Goal: Task Accomplishment & Management: Manage account settings

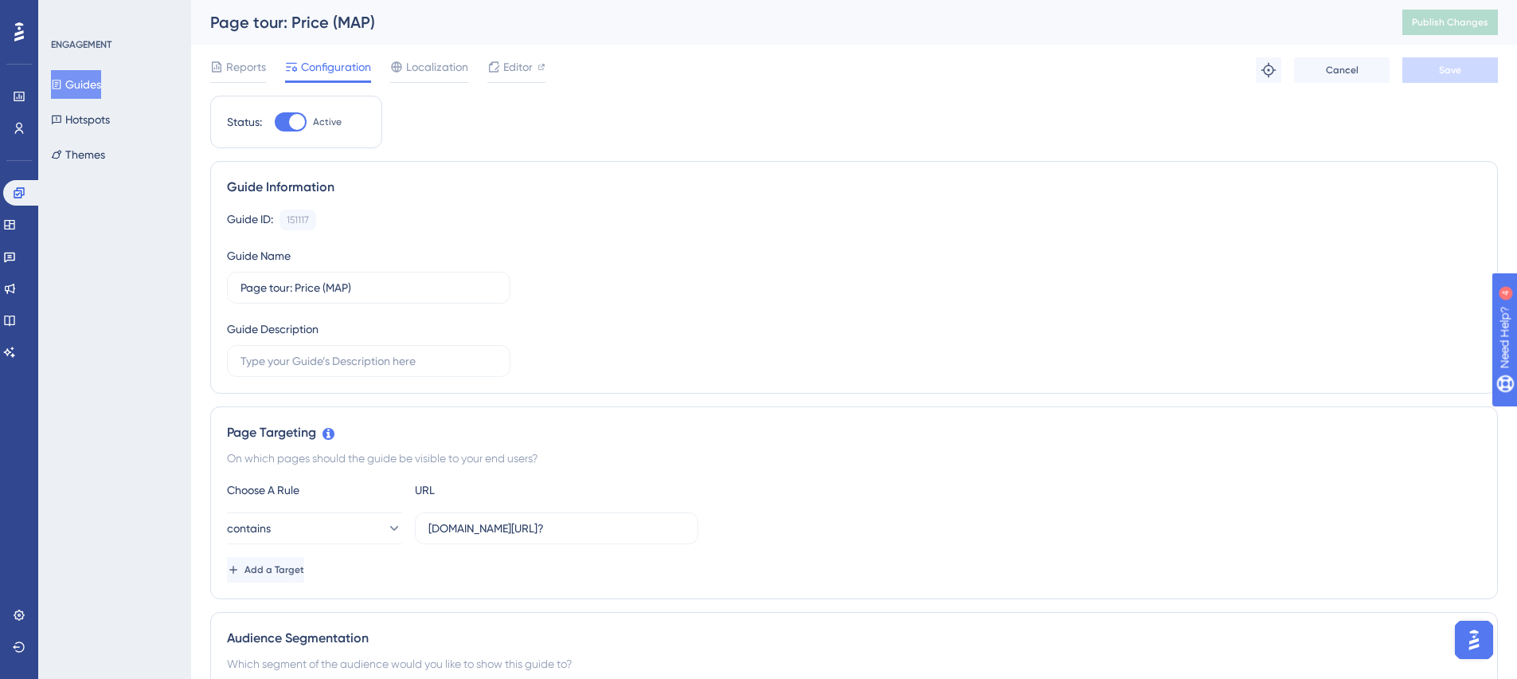
click at [84, 90] on button "Guides" at bounding box center [76, 84] width 50 height 29
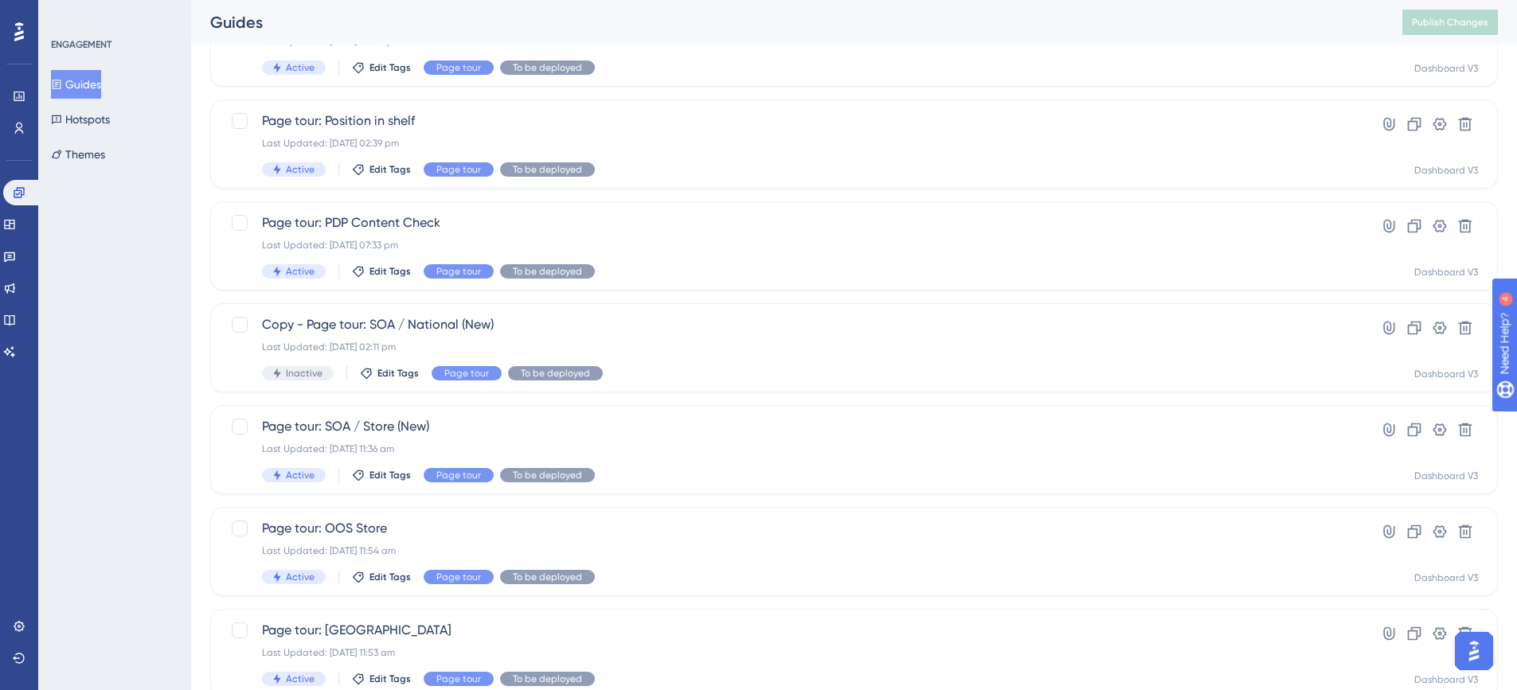
scroll to position [546, 0]
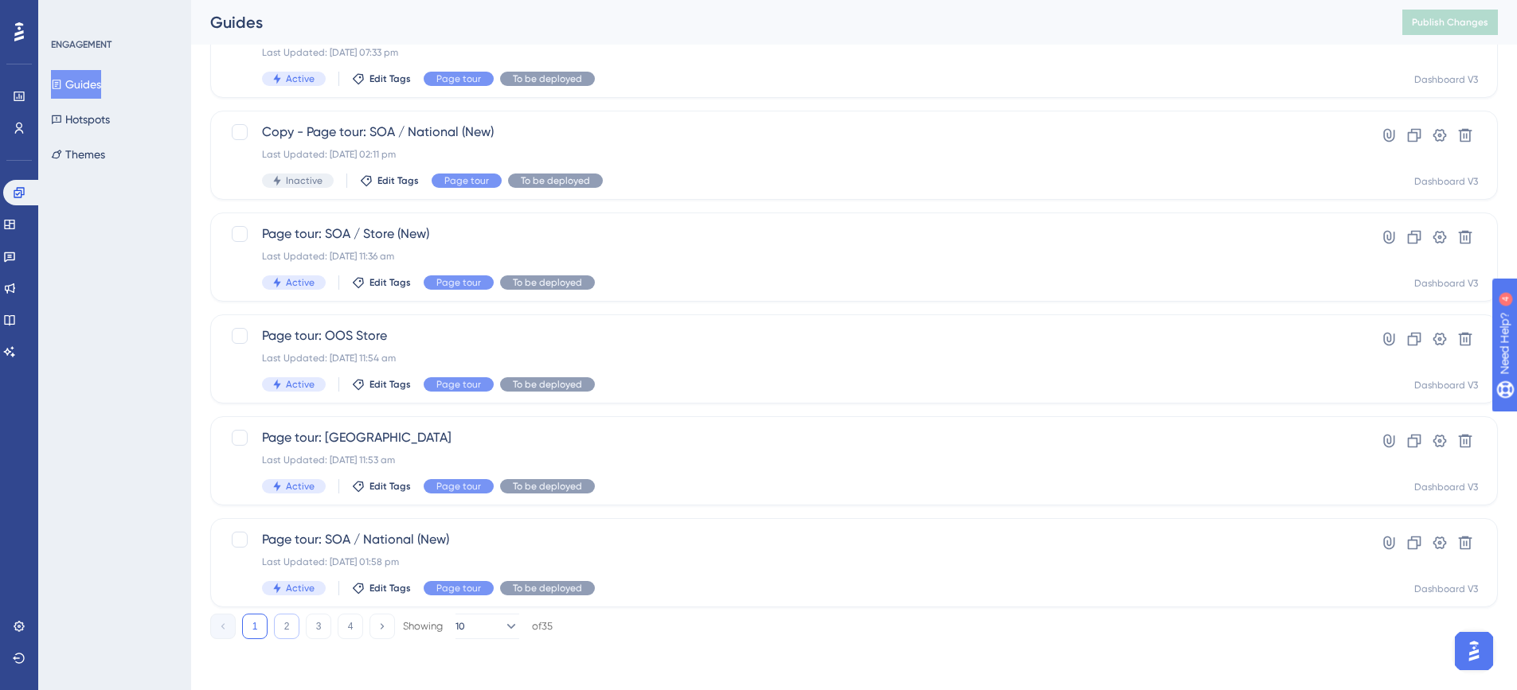
click at [283, 628] on button "2" at bounding box center [286, 626] width 25 height 25
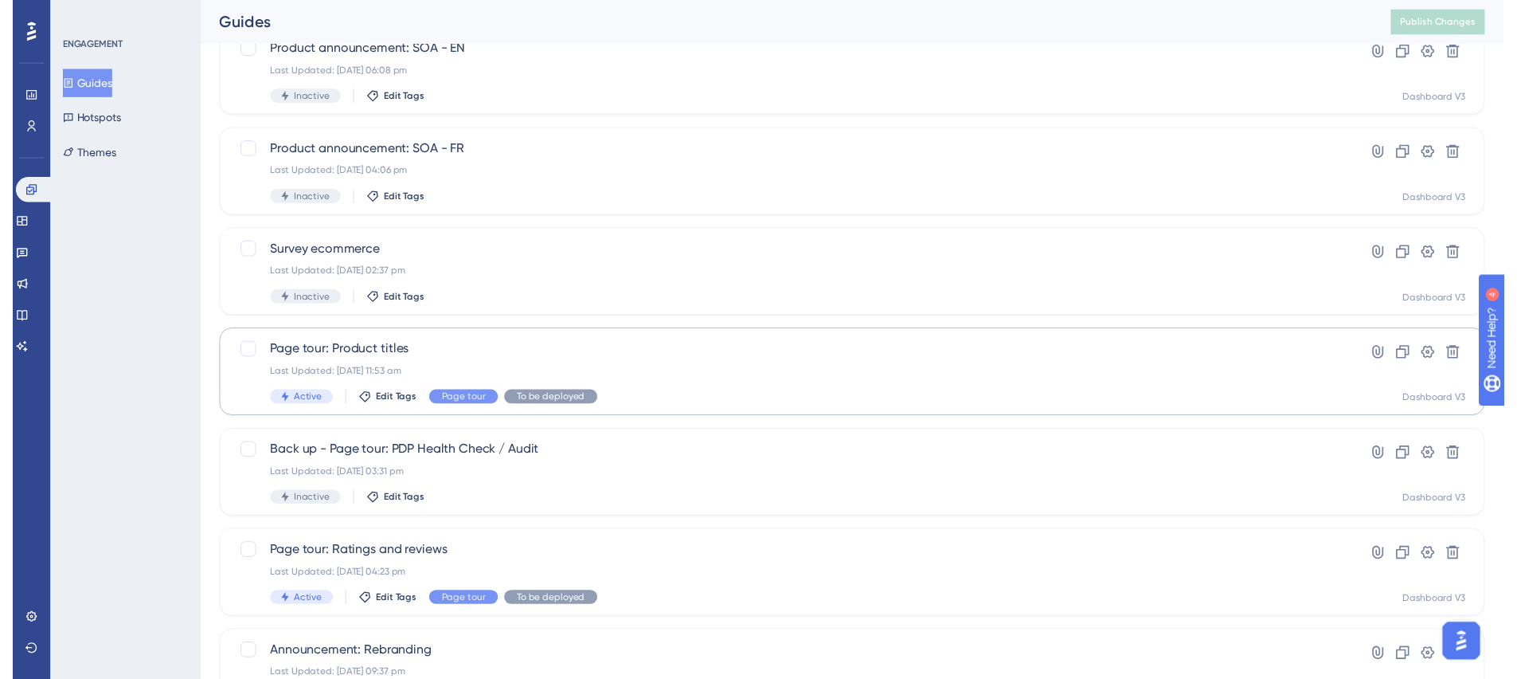
scroll to position [0, 0]
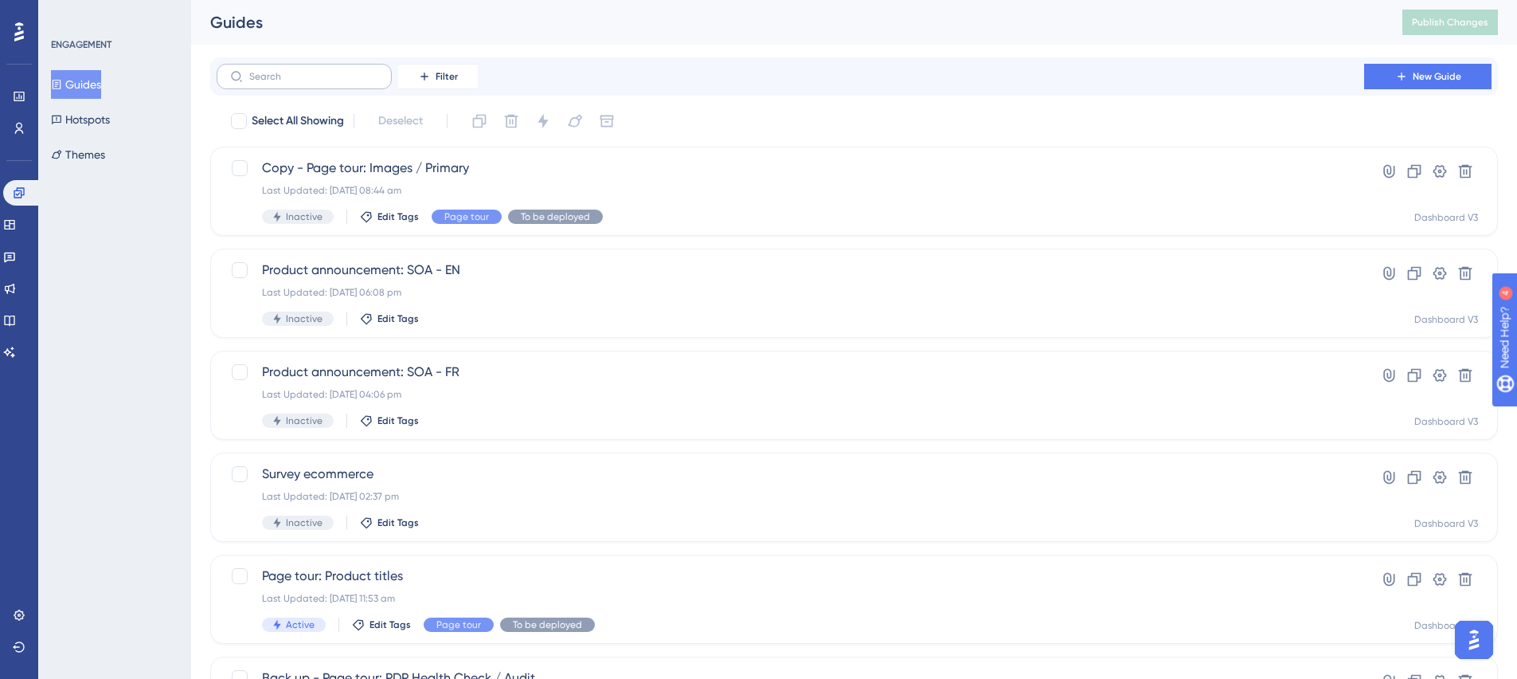
click at [307, 85] on label at bounding box center [304, 76] width 175 height 25
click at [307, 82] on input "text" at bounding box center [313, 76] width 129 height 11
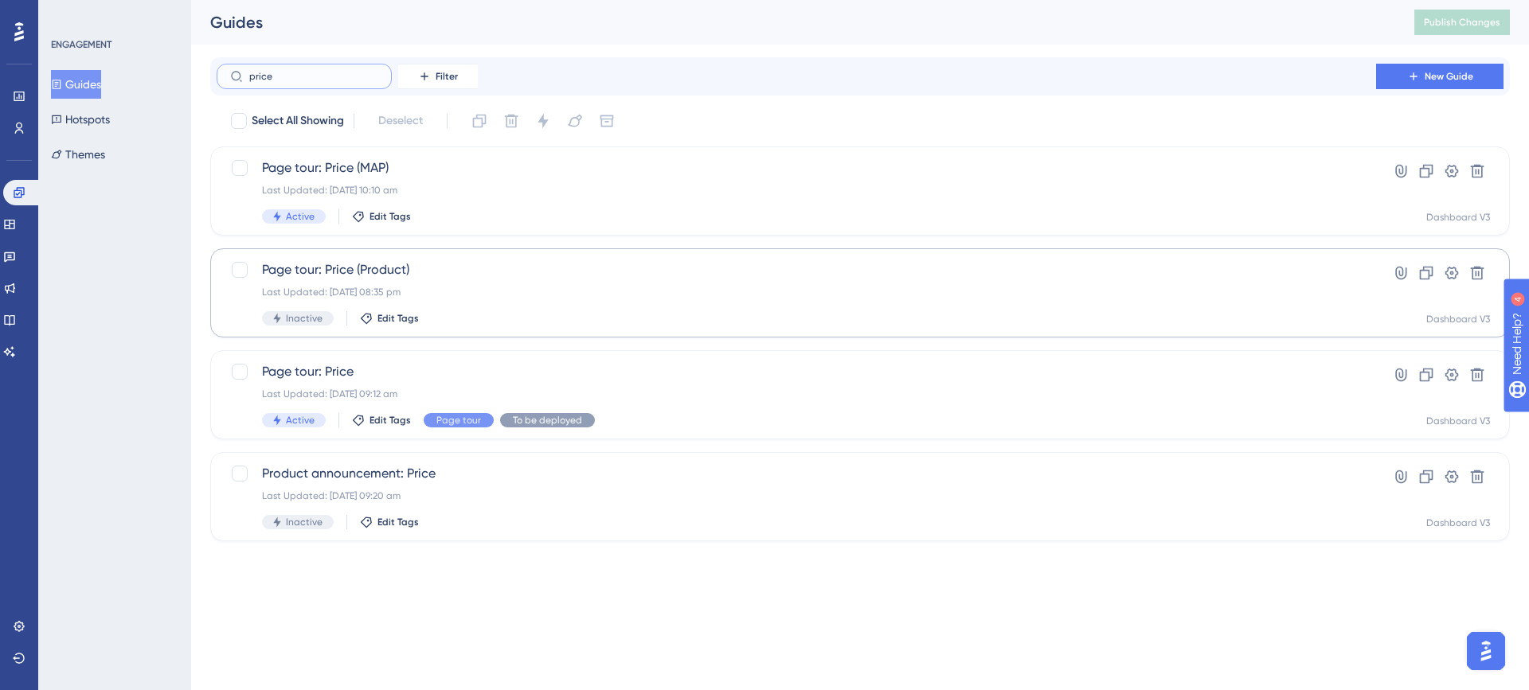
type input "price"
click at [444, 265] on span "Page tour: Price (Product)" at bounding box center [796, 269] width 1069 height 19
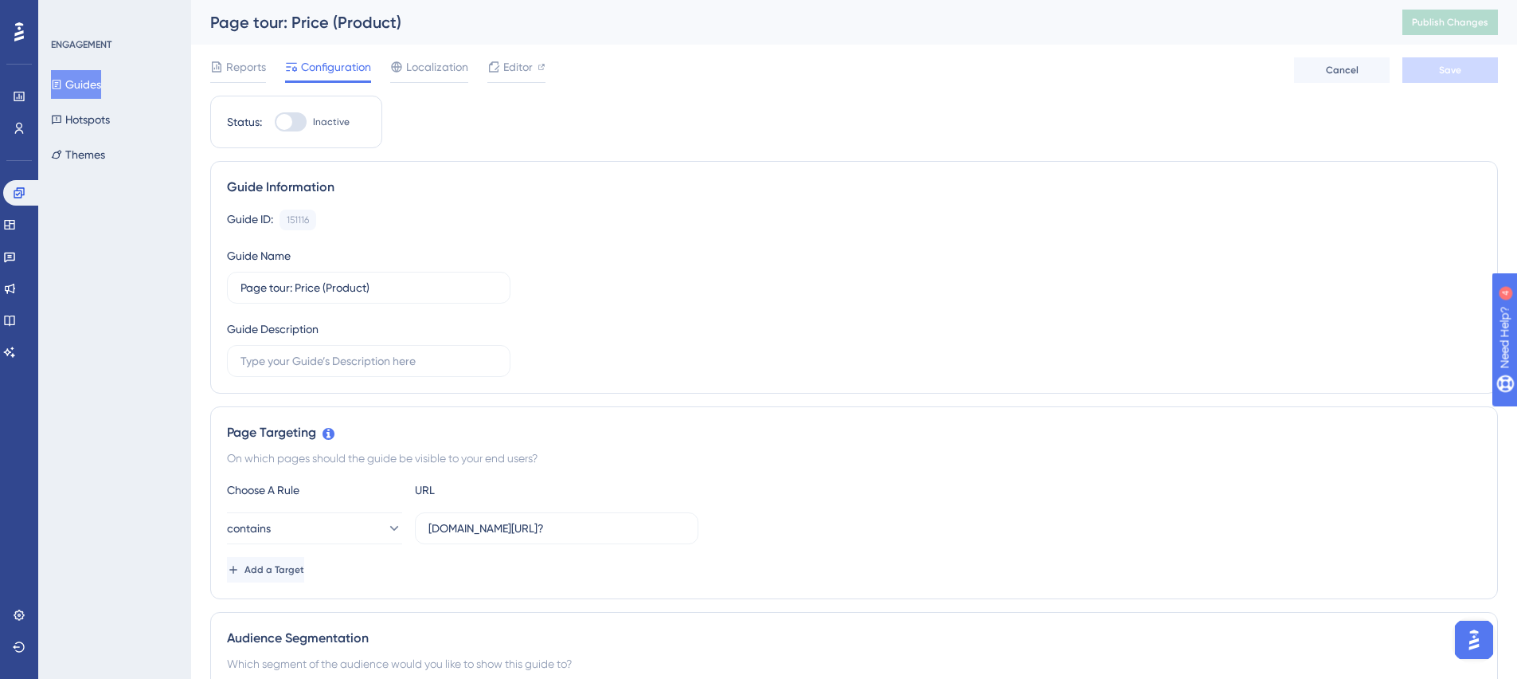
click at [303, 119] on div at bounding box center [291, 121] width 32 height 19
click at [275, 122] on input "Inactive" at bounding box center [274, 122] width 1 height 1
checkbox input "true"
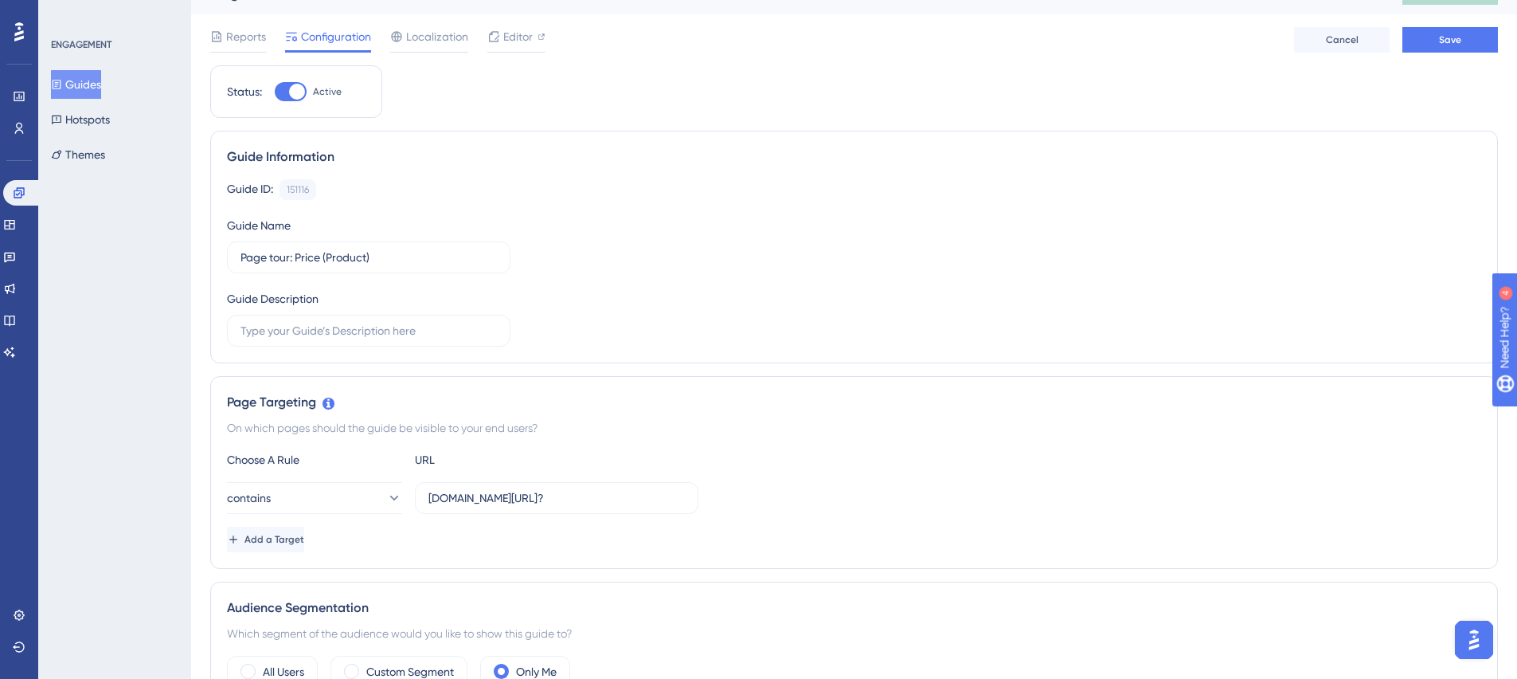
scroll to position [233, 0]
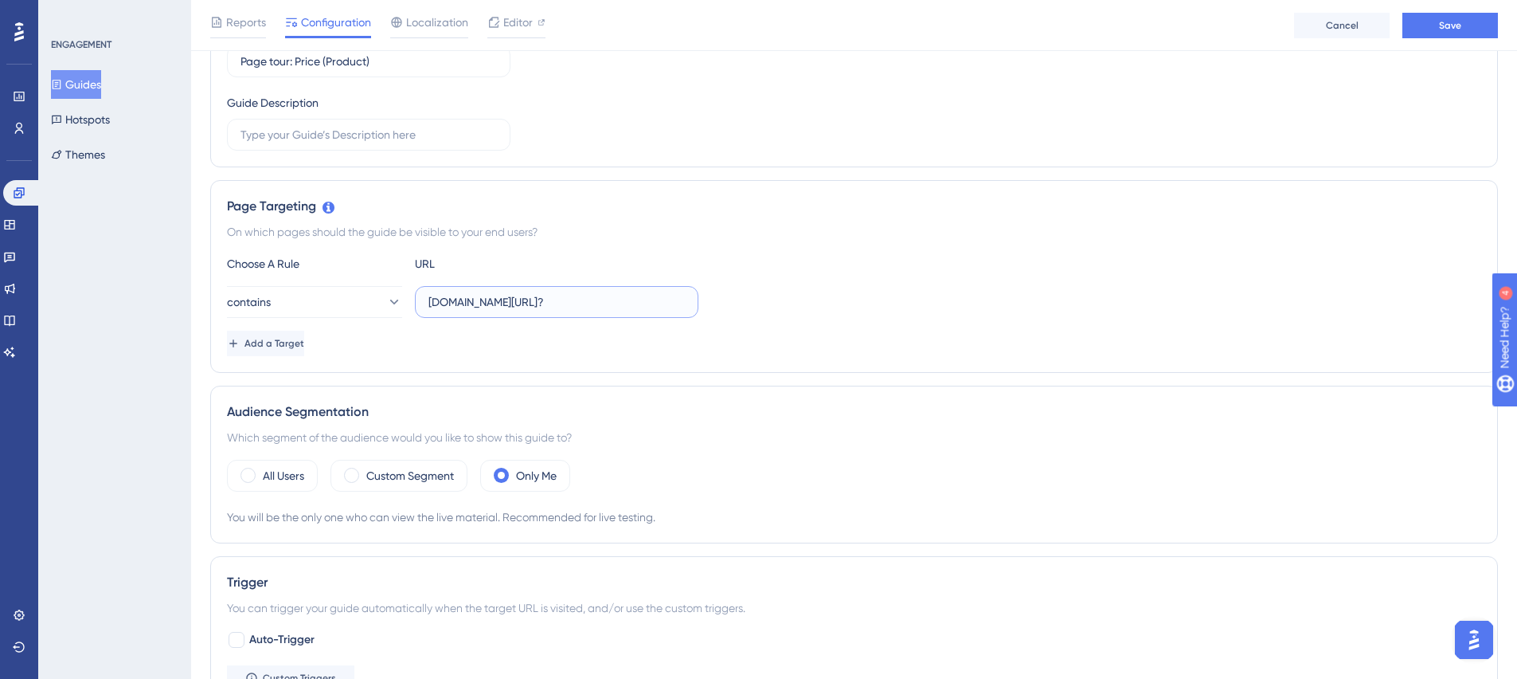
click at [556, 301] on input "ode.dataimpact.io/price?" at bounding box center [556, 302] width 256 height 18
type input "[DOMAIN_NAME][URL]?"
click at [280, 477] on label "All Users" at bounding box center [283, 475] width 41 height 19
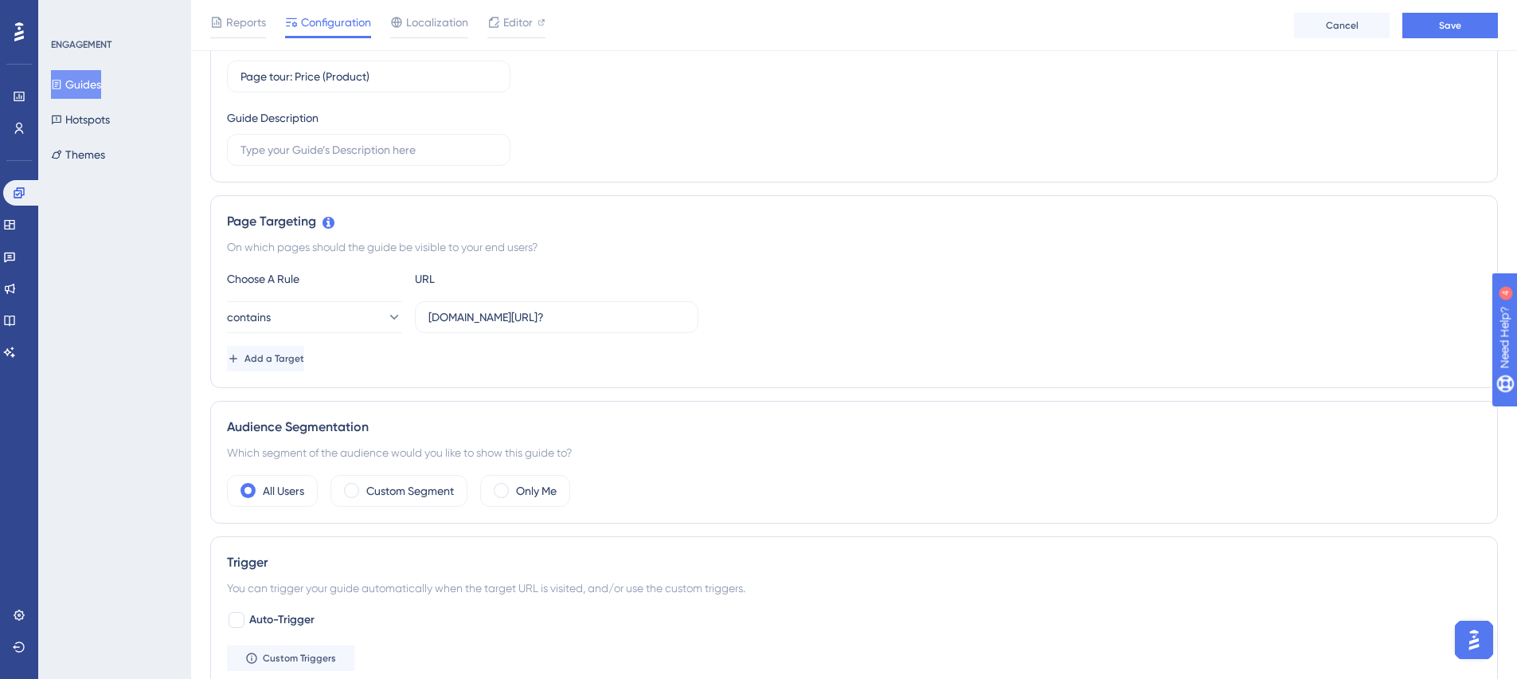
scroll to position [0, 0]
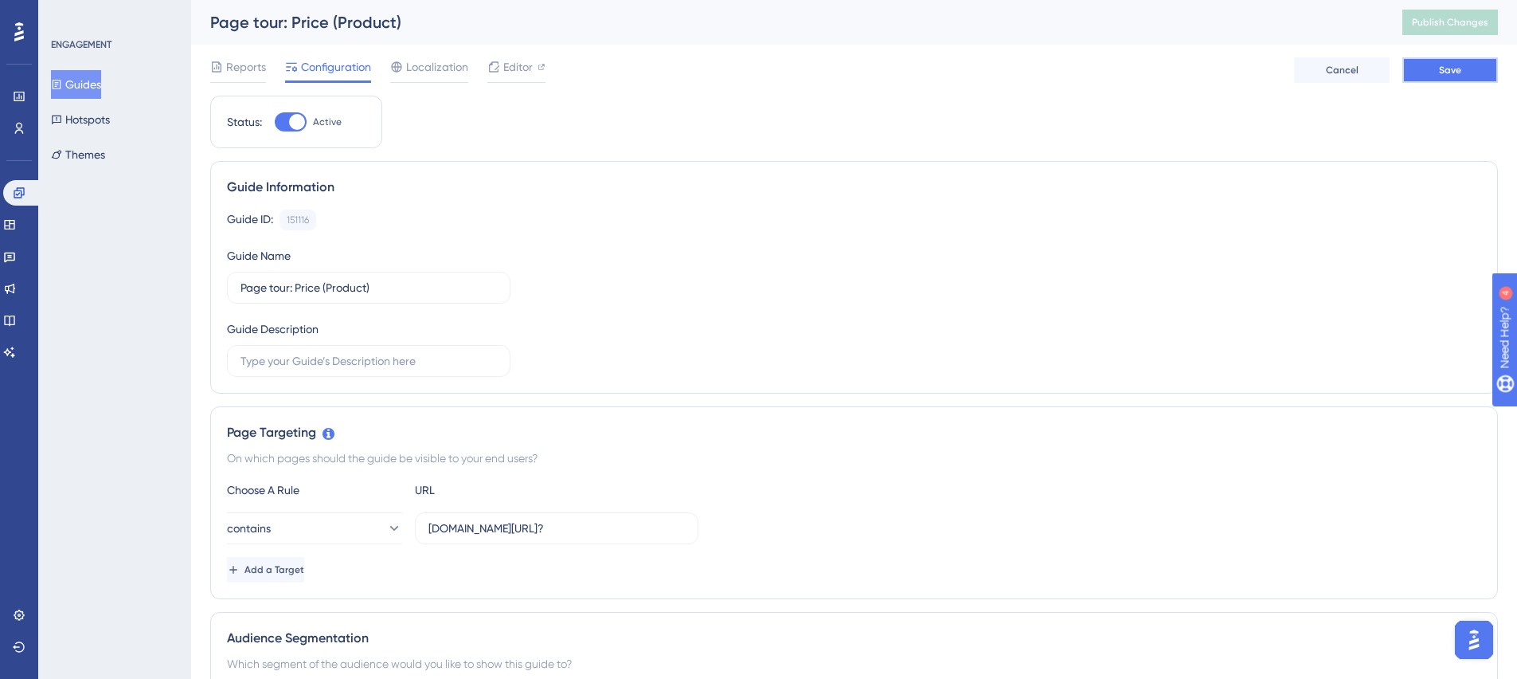
click at [1420, 75] on button "Save" at bounding box center [1450, 69] width 96 height 25
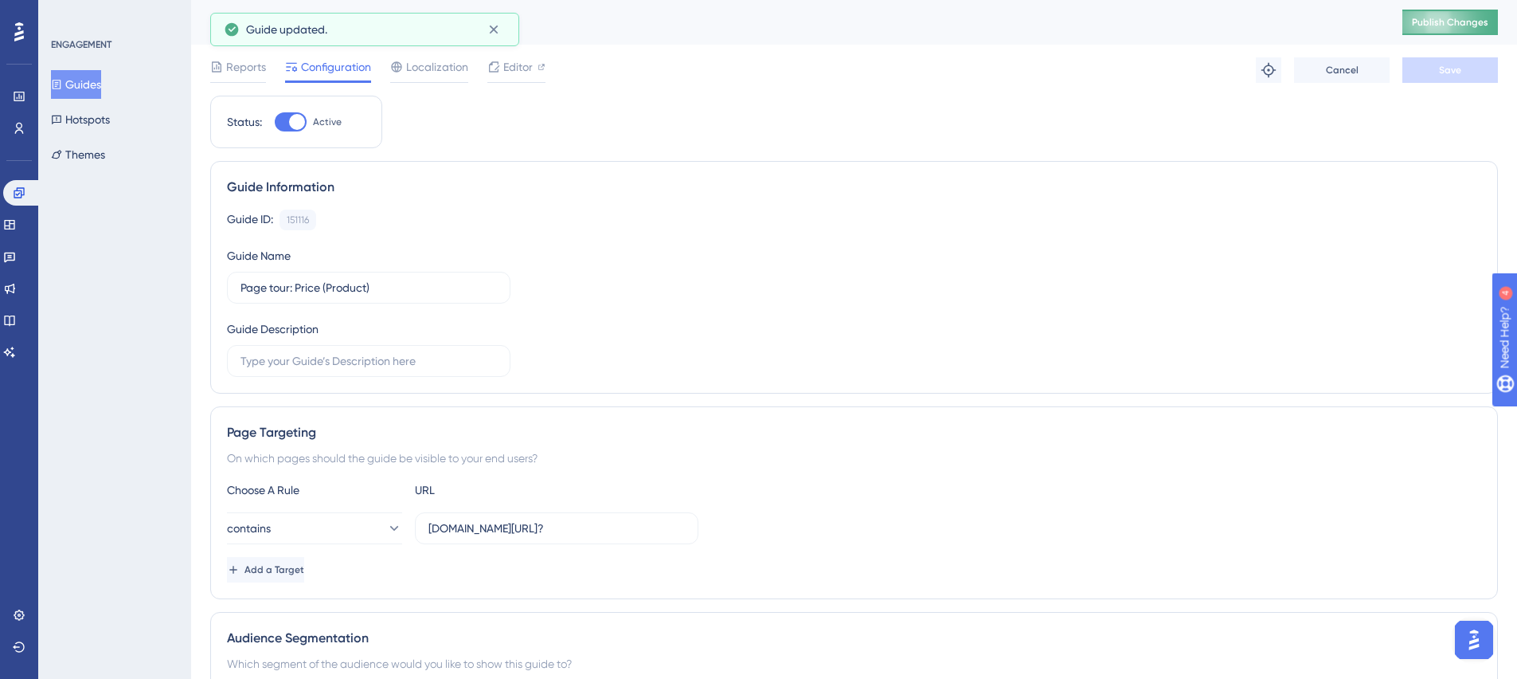
click at [1453, 22] on span "Publish Changes" at bounding box center [1450, 22] width 76 height 13
click at [1481, 20] on span "Publish Changes" at bounding box center [1450, 22] width 76 height 13
